Goal: Find specific page/section

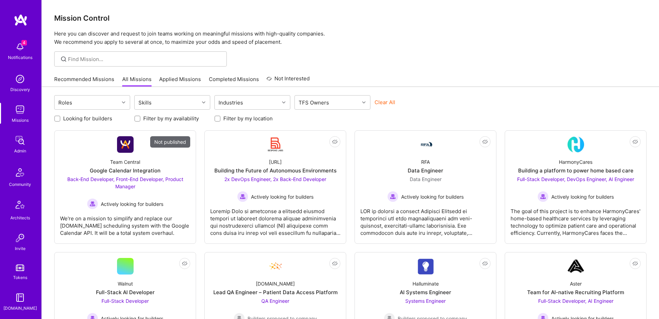
scroll to position [121, 0]
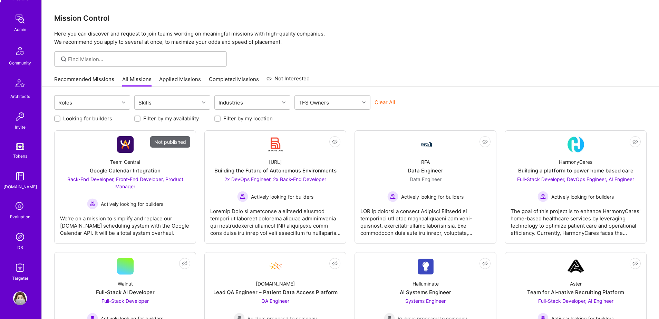
click at [25, 236] on img at bounding box center [20, 237] width 14 height 14
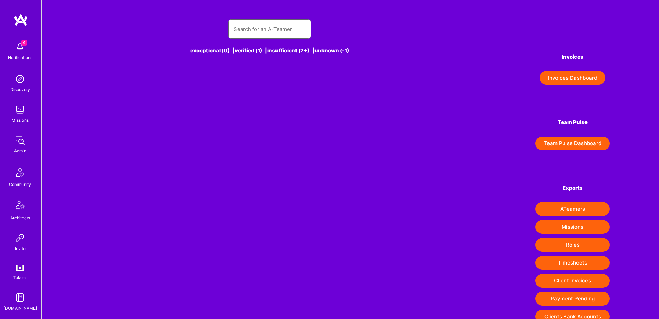
click at [263, 28] on input "text" at bounding box center [270, 29] width 72 height 18
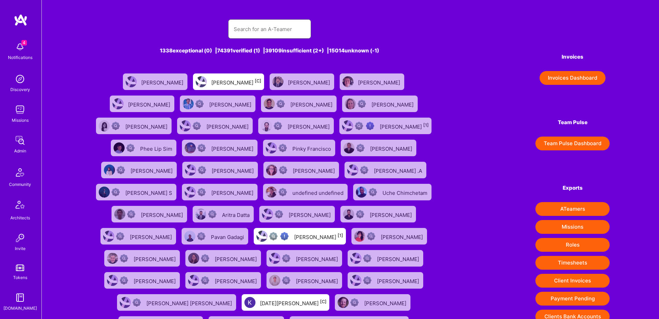
paste input "[EMAIL_ADDRESS][DOMAIN_NAME]"
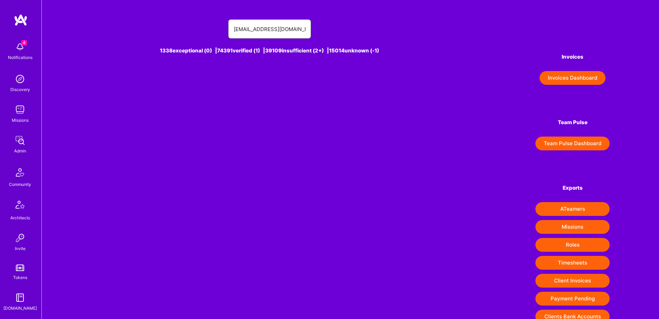
click at [250, 30] on input "[EMAIL_ADDRESS][DOMAIN_NAME]" at bounding box center [270, 29] width 72 height 18
click at [265, 34] on input "[EMAIL_ADDRESS][DOMAIN_NAME]" at bounding box center [270, 29] width 72 height 18
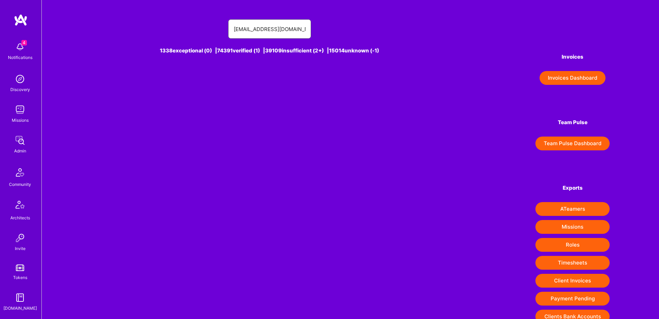
paste input "[PERSON_NAME]"
type input "[PERSON_NAME]"
